Goal: Task Accomplishment & Management: Manage account settings

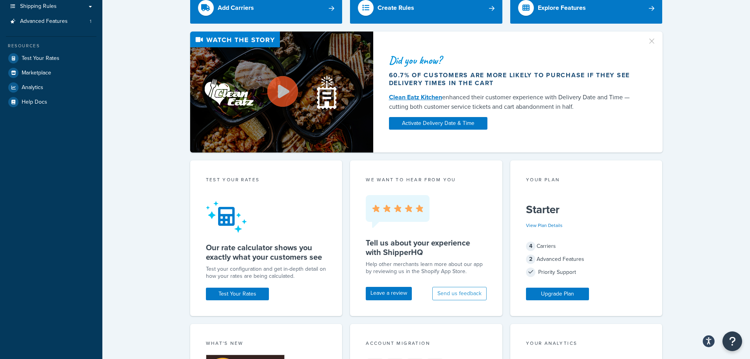
scroll to position [39, 0]
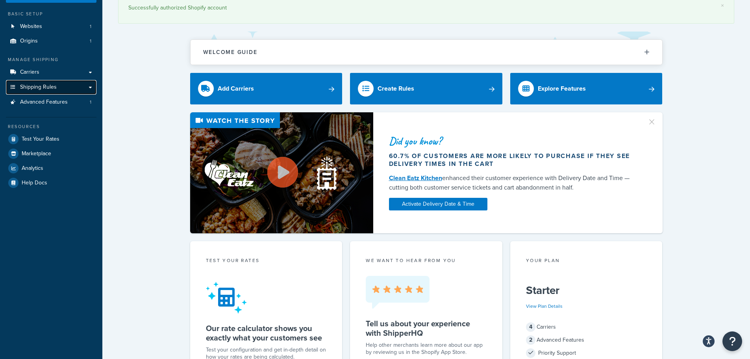
click at [84, 87] on link "Shipping Rules" at bounding box center [51, 87] width 91 height 15
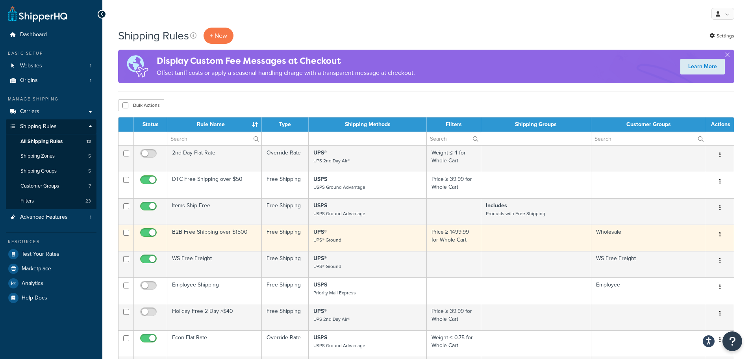
click at [723, 236] on button "button" at bounding box center [720, 234] width 11 height 13
click at [696, 251] on link "Edit" at bounding box center [694, 249] width 62 height 16
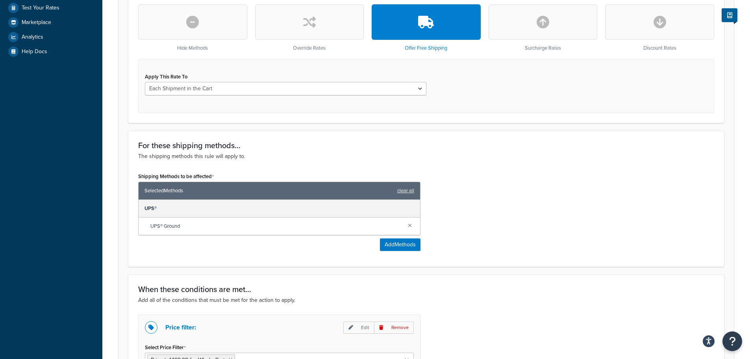
scroll to position [394, 0]
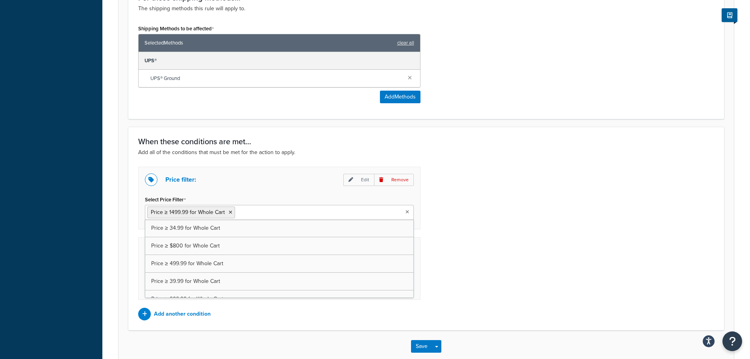
click at [404, 211] on ul "Price ≥ 1499.99 for Whole Cart" at bounding box center [279, 212] width 269 height 15
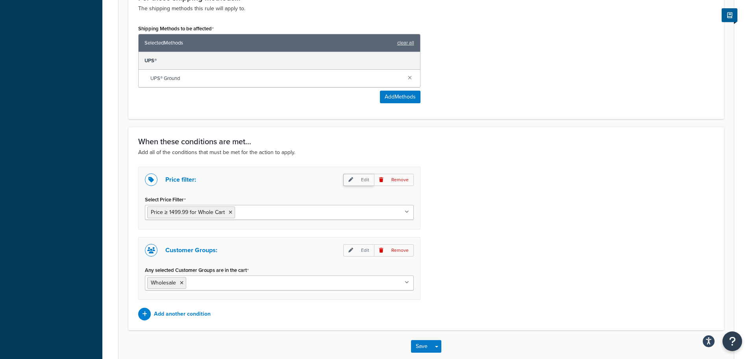
click at [368, 184] on p "Edit" at bounding box center [358, 180] width 31 height 12
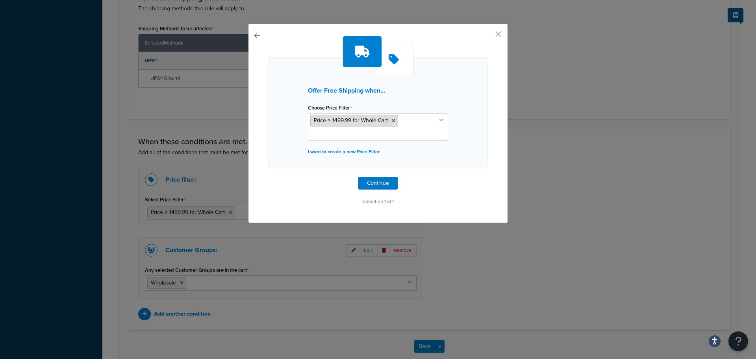
click at [392, 122] on icon at bounding box center [394, 120] width 4 height 5
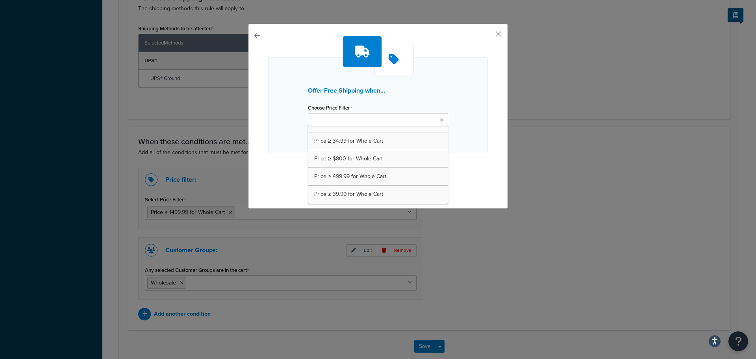
click at [374, 122] on ul at bounding box center [378, 119] width 140 height 13
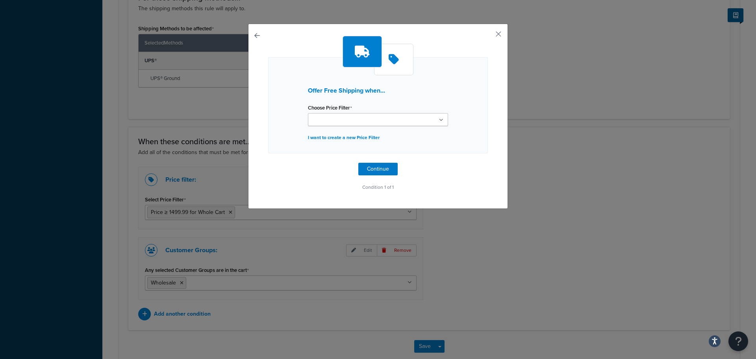
click at [268, 128] on div "Offer Free Shipping when... Choose Price Filter Price ≥ 34.99 for Whole Cart Pr…" at bounding box center [378, 105] width 220 height 96
click at [328, 121] on input "Choose Price Filter" at bounding box center [345, 120] width 70 height 9
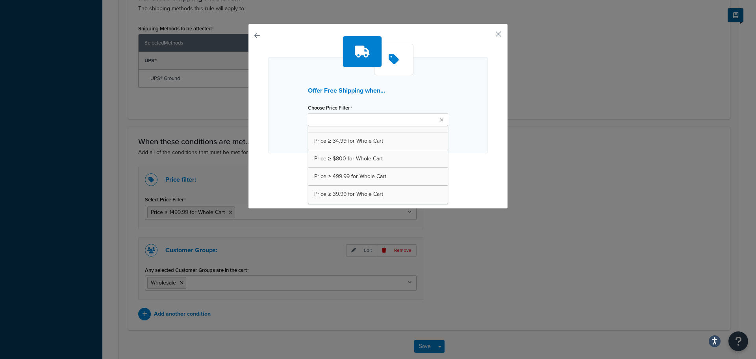
click at [271, 124] on div "Offer Free Shipping when... Choose Price Filter Price ≥ 34.99 for Whole Cart Pr…" at bounding box center [378, 105] width 220 height 96
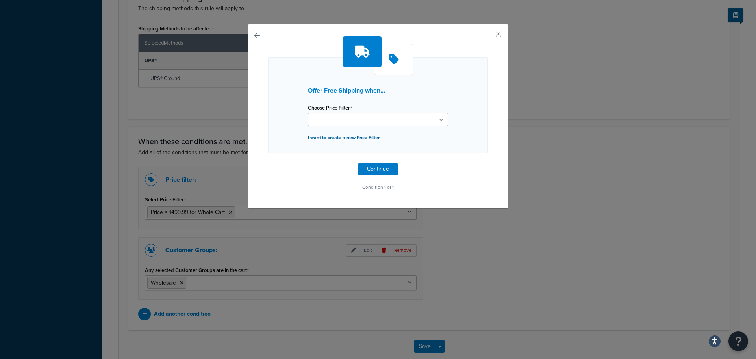
click at [315, 135] on p "I want to create a new Price Filter" at bounding box center [378, 137] width 140 height 11
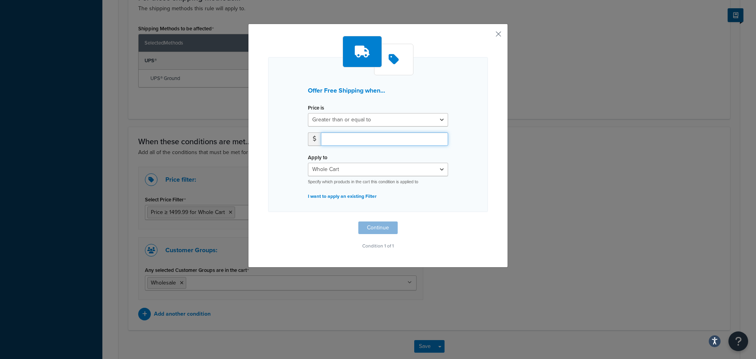
click at [341, 141] on input "number" at bounding box center [384, 138] width 127 height 13
type input "0.01"
click at [387, 232] on button "Continue" at bounding box center [377, 227] width 39 height 13
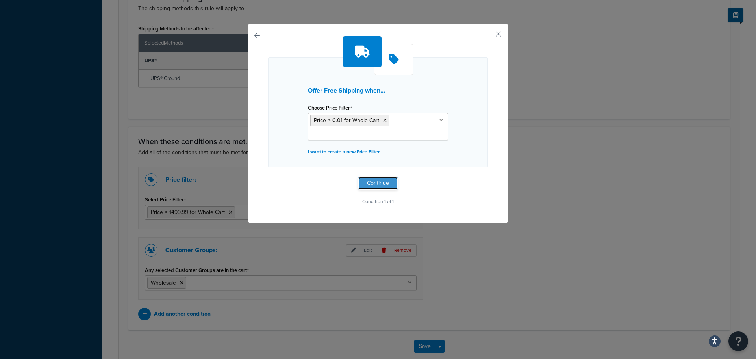
click at [384, 186] on button "Continue" at bounding box center [377, 183] width 39 height 13
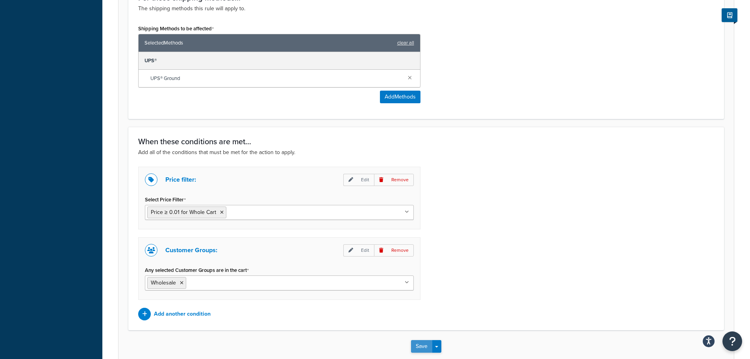
click at [414, 348] on button "Save" at bounding box center [421, 346] width 21 height 13
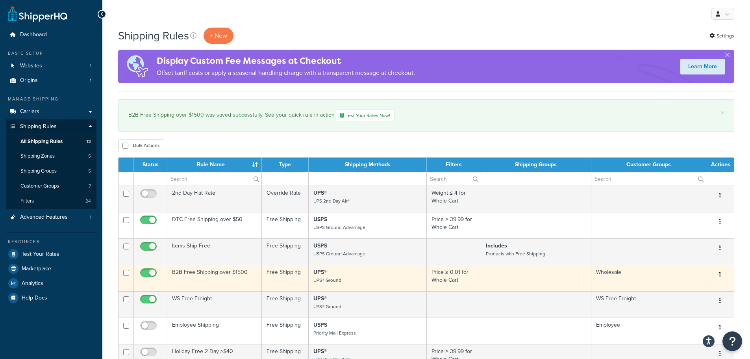
click at [718, 275] on button "button" at bounding box center [720, 274] width 11 height 13
click at [681, 289] on link "Edit" at bounding box center [694, 289] width 62 height 16
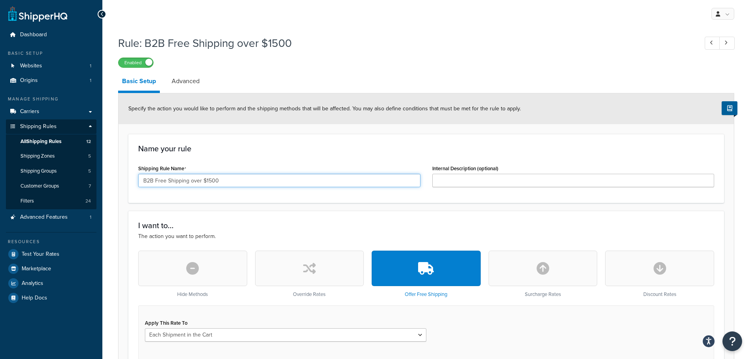
drag, startPoint x: 221, startPoint y: 180, endPoint x: 189, endPoint y: 183, distance: 32.0
click at [189, 183] on input "B2B Free Shipping over $1500" at bounding box center [279, 180] width 282 height 13
type input "B2B Free Shipping"
click at [388, 156] on div "Name your rule Shipping Rule Name B2B Free Shipping Internal Description (optio…" at bounding box center [426, 168] width 596 height 69
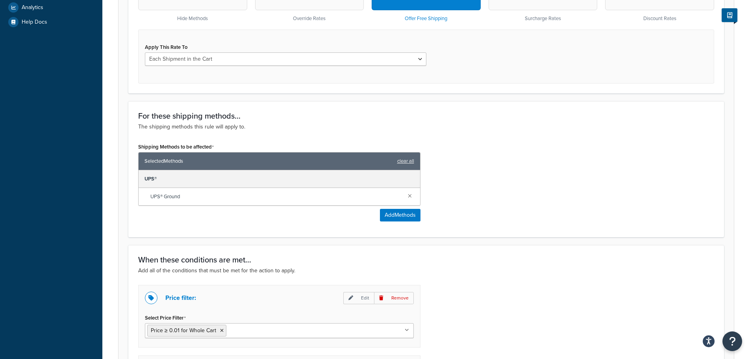
scroll to position [438, 0]
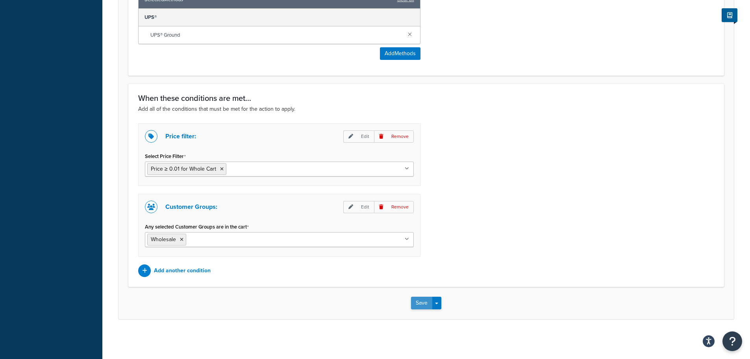
click at [423, 301] on button "Save" at bounding box center [421, 303] width 21 height 13
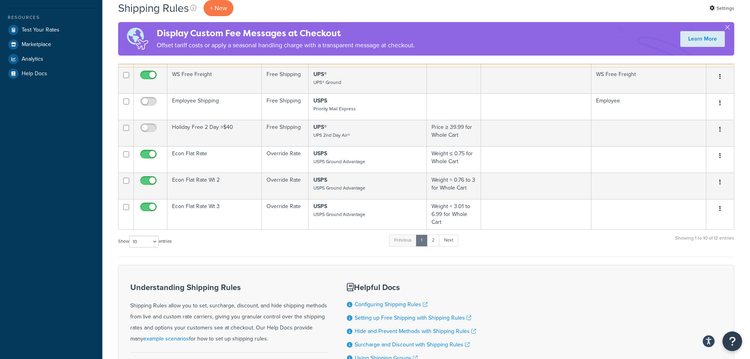
scroll to position [158, 0]
